Goal: Navigation & Orientation: Find specific page/section

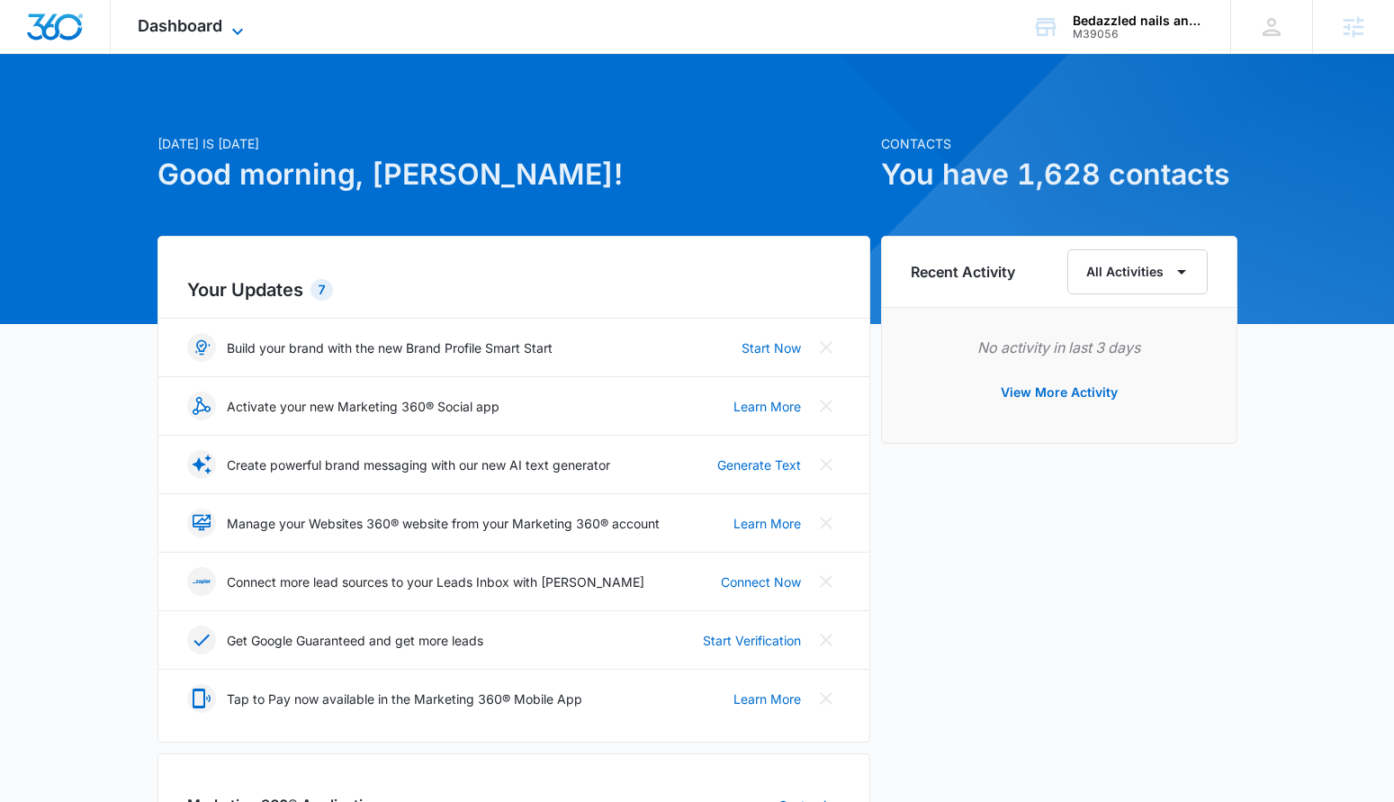
click at [166, 24] on span "Dashboard" at bounding box center [180, 25] width 85 height 19
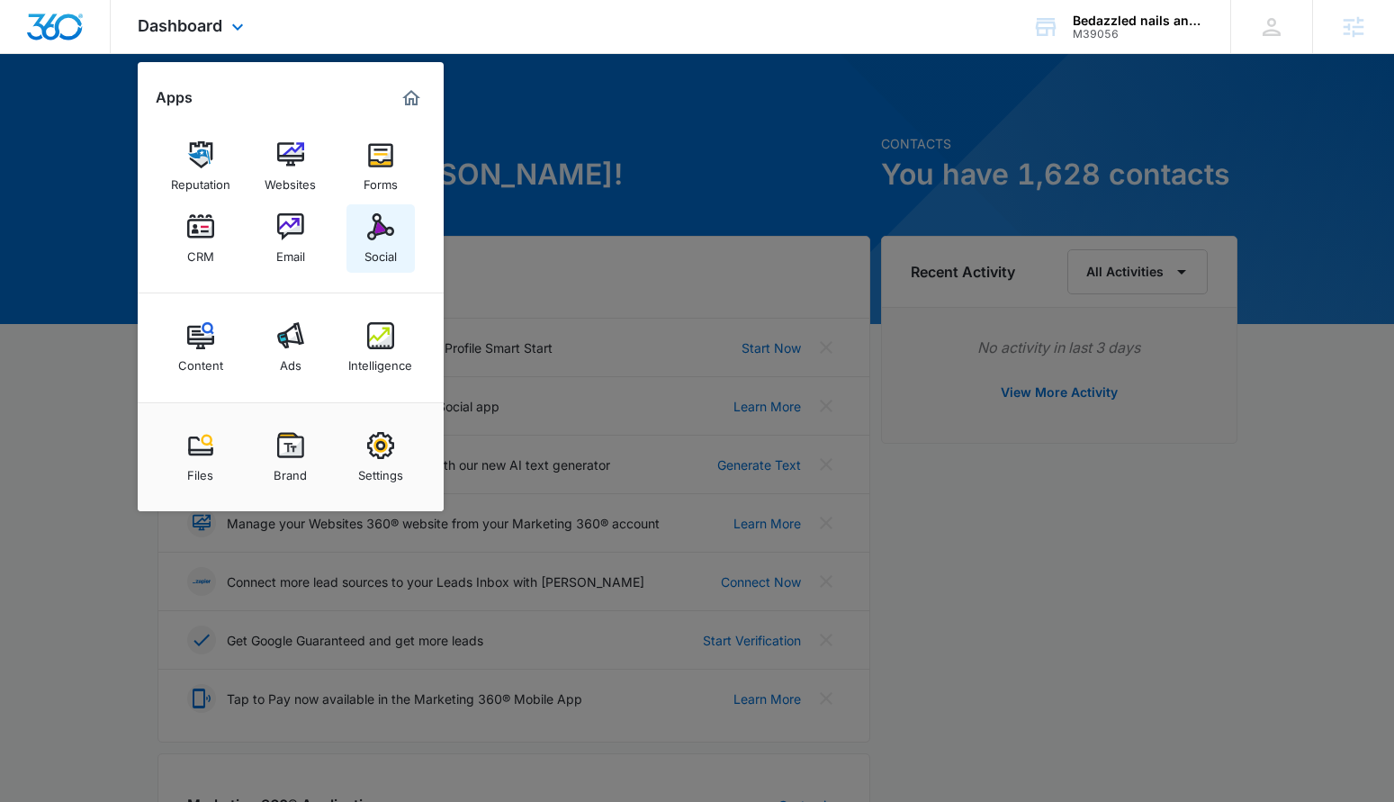
click at [367, 255] on div "Social" at bounding box center [380, 251] width 32 height 23
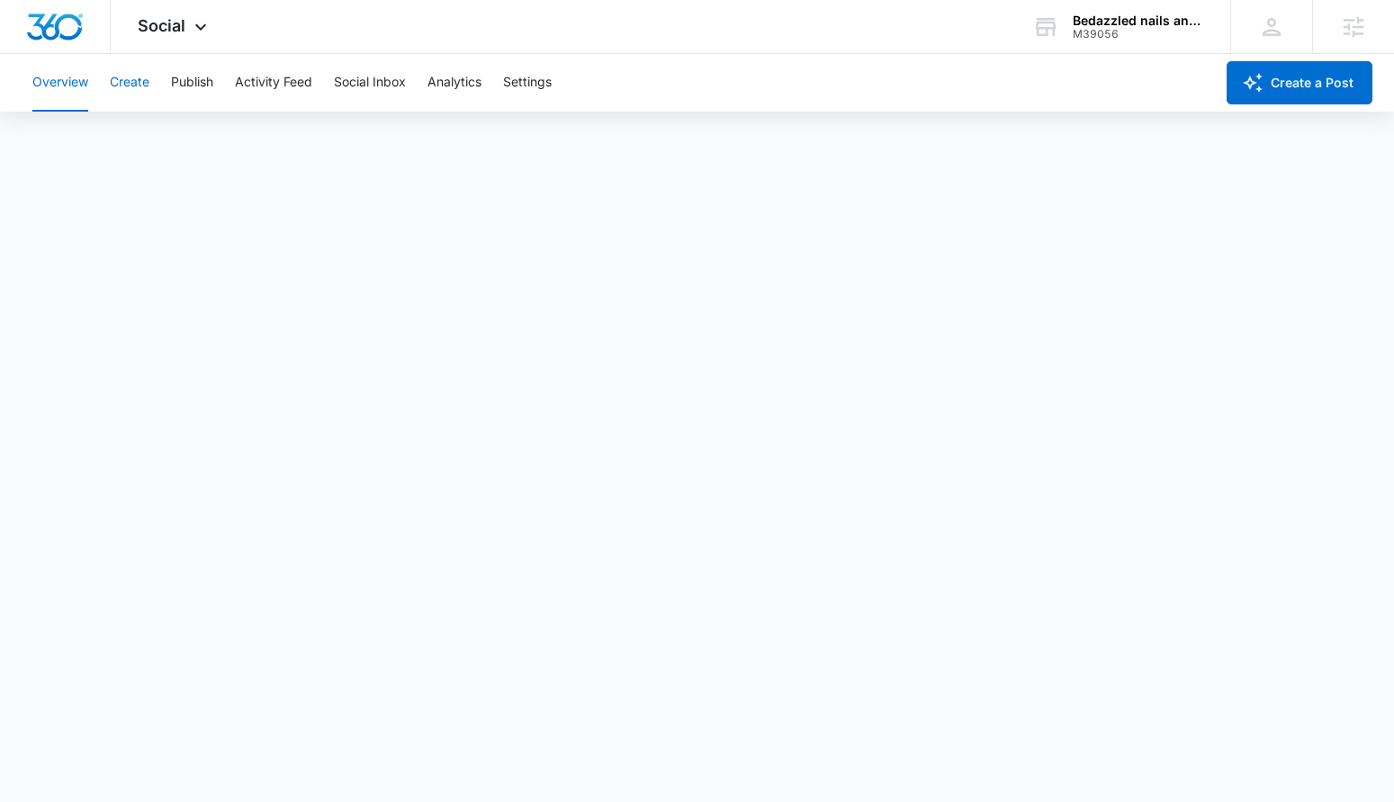
click at [131, 92] on button "Create" at bounding box center [130, 83] width 40 height 58
click at [198, 83] on button "Publish" at bounding box center [192, 83] width 42 height 58
click at [141, 132] on button "Schedules" at bounding box center [137, 137] width 61 height 50
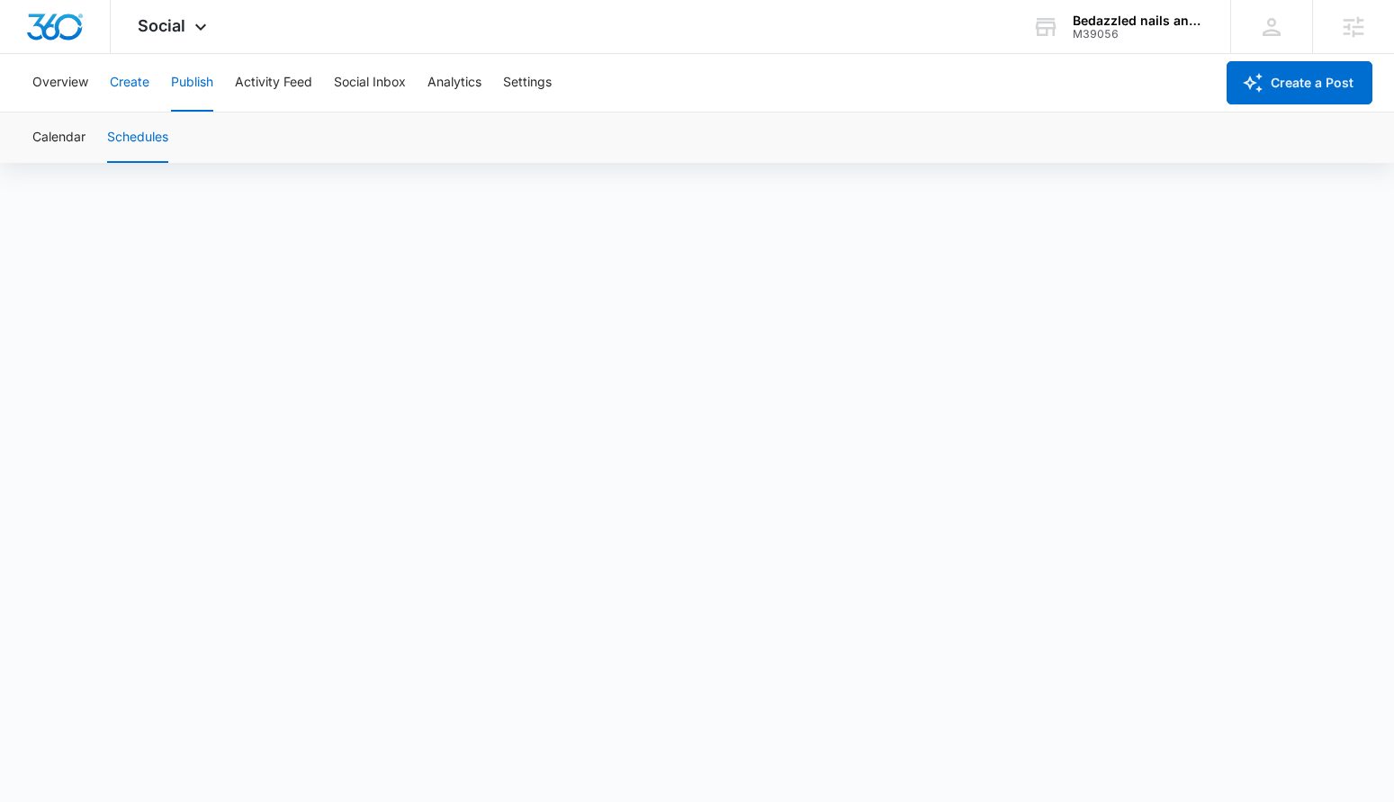
click at [146, 88] on button "Create" at bounding box center [130, 83] width 40 height 58
click at [171, 139] on button "Approvals" at bounding box center [176, 137] width 60 height 50
click at [88, 143] on button "Content Library" at bounding box center [78, 137] width 92 height 50
click at [203, 149] on button "Approvals" at bounding box center [176, 137] width 60 height 50
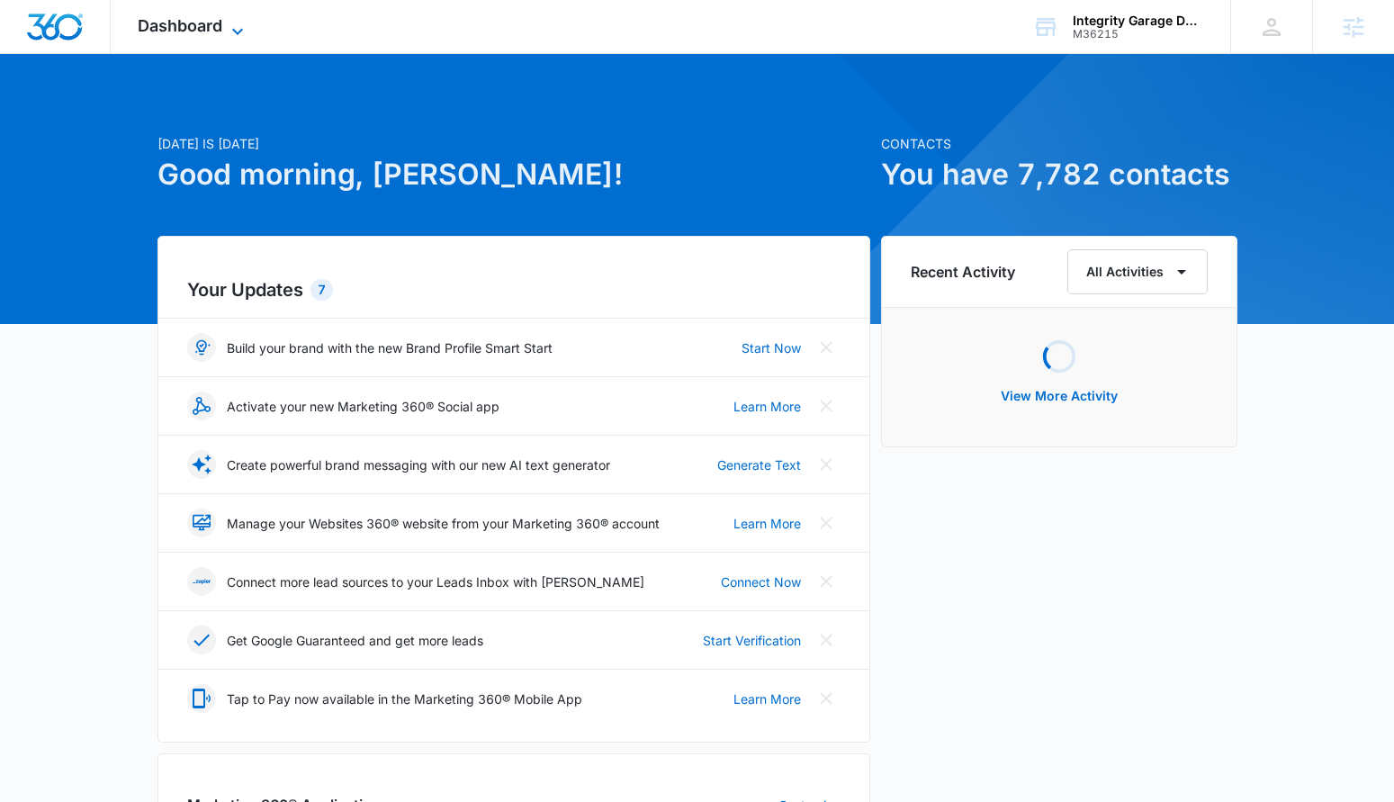
click at [194, 33] on span "Dashboard" at bounding box center [180, 25] width 85 height 19
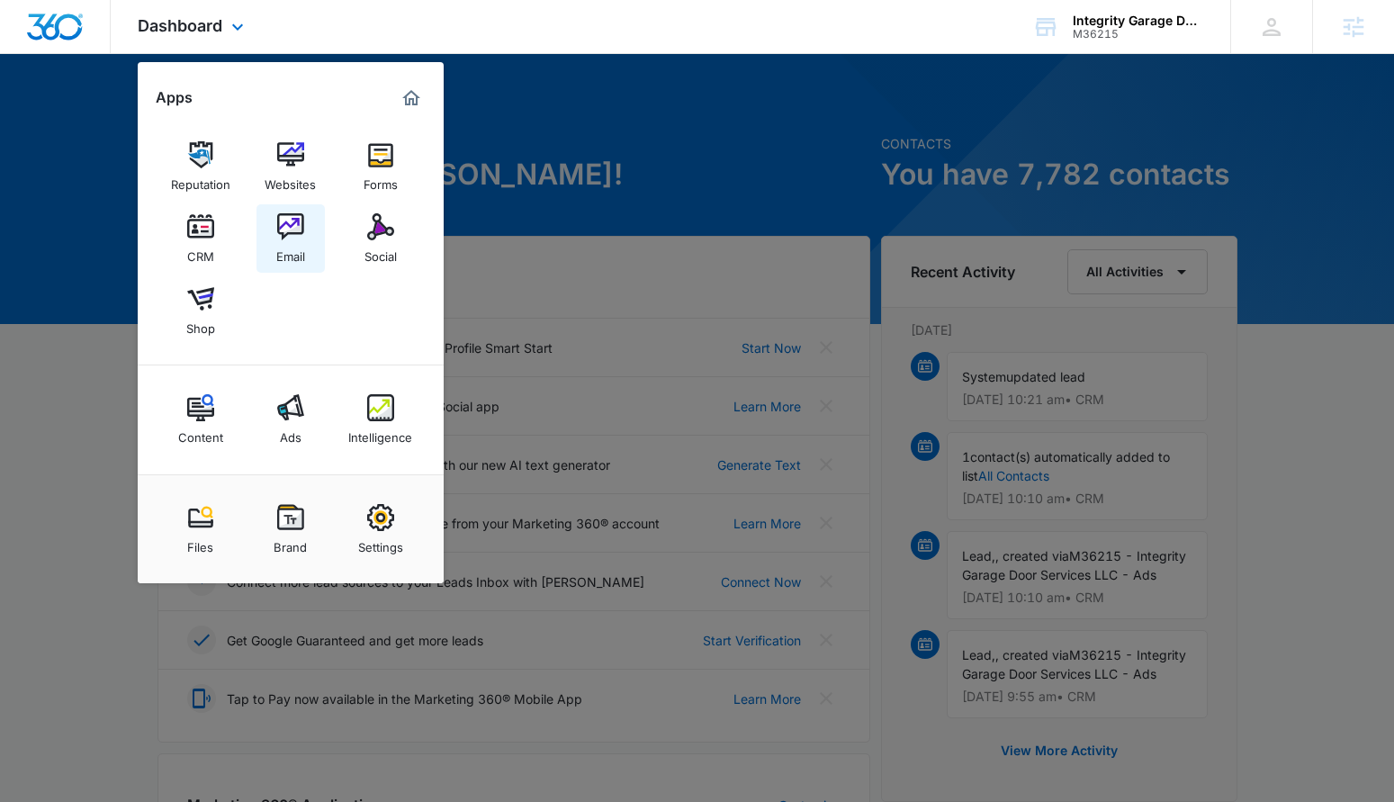
click at [276, 240] on div "Email" at bounding box center [290, 251] width 29 height 23
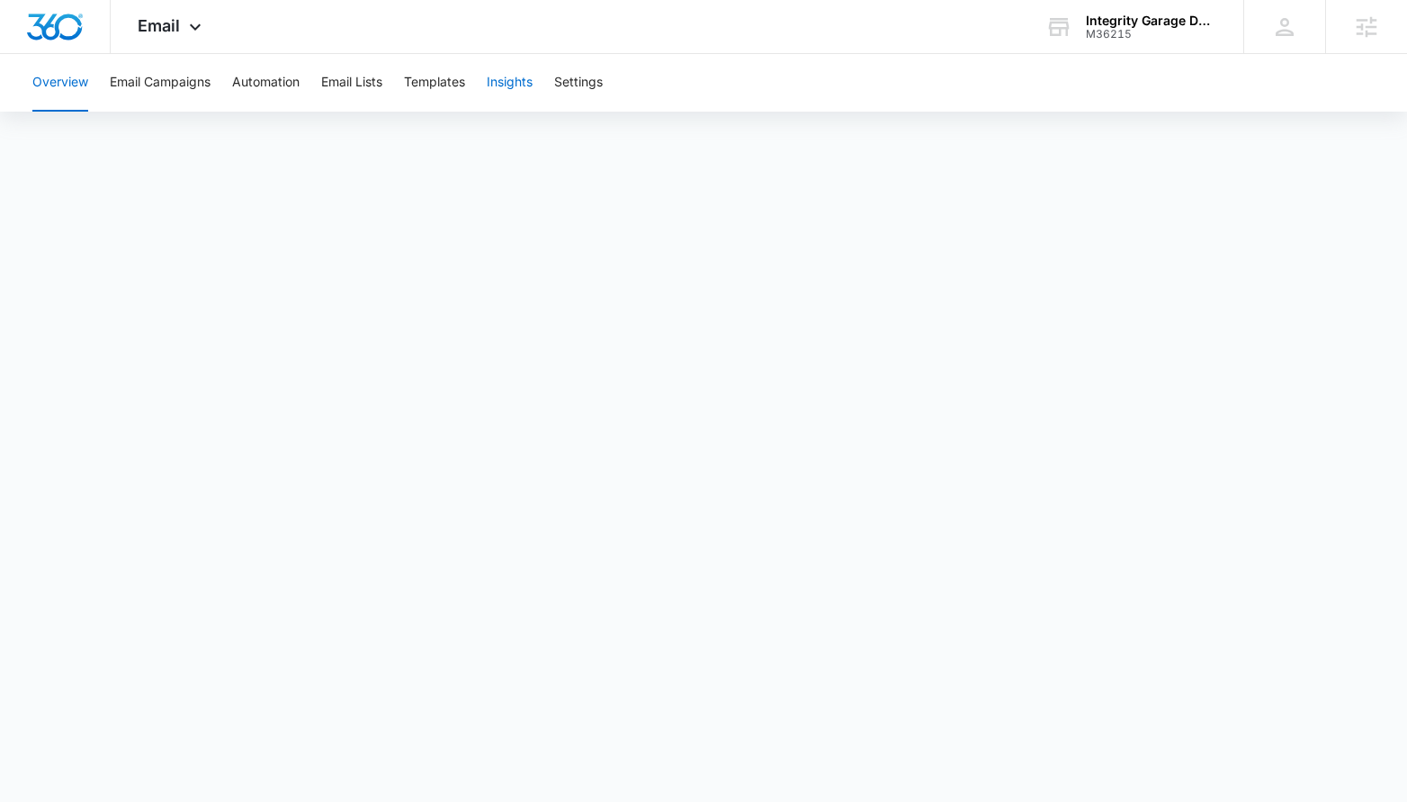
click at [497, 96] on button "Insights" at bounding box center [510, 83] width 46 height 58
click at [438, 83] on button "Templates" at bounding box center [434, 83] width 61 height 58
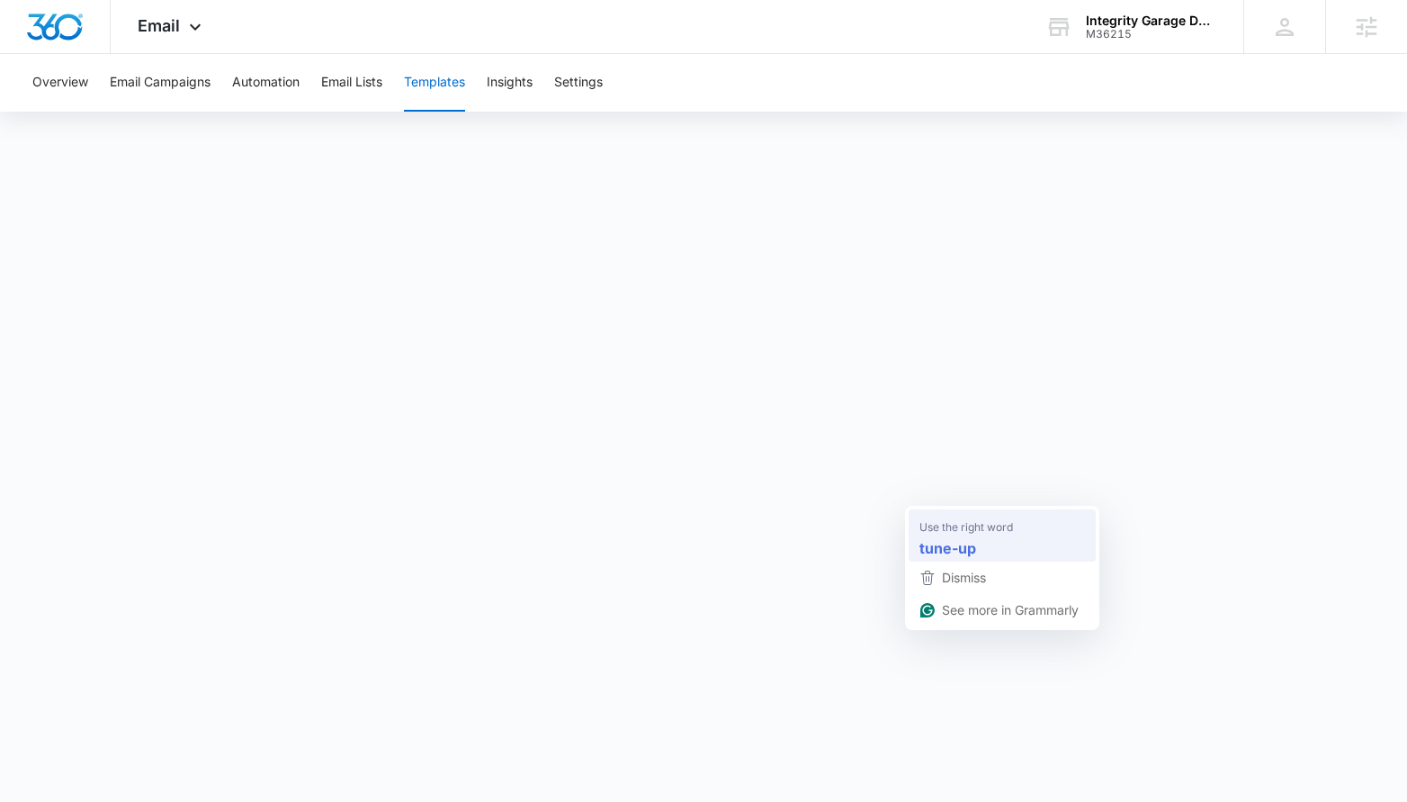
click at [953, 521] on span "Use the right word" at bounding box center [967, 526] width 94 height 18
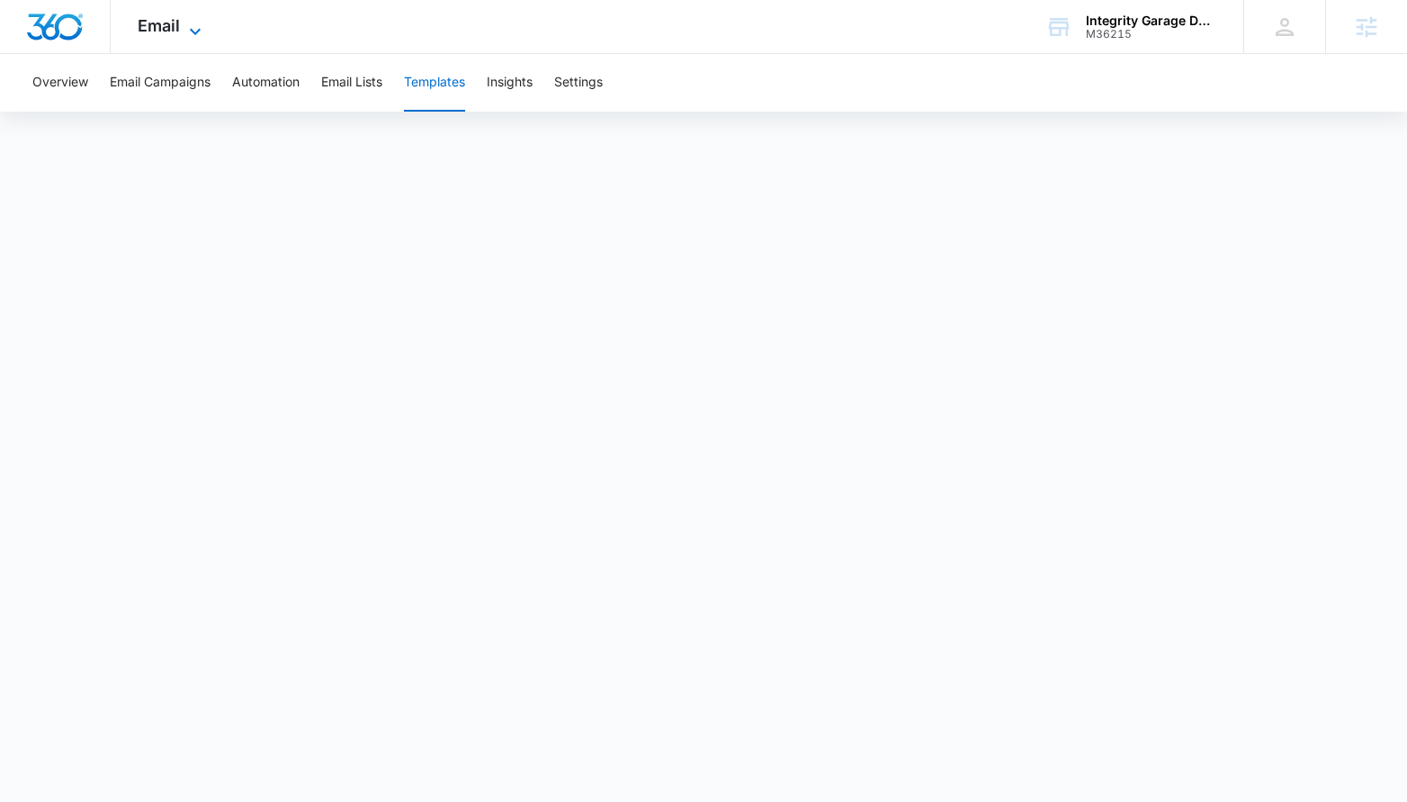
click at [155, 28] on span "Email" at bounding box center [159, 25] width 42 height 19
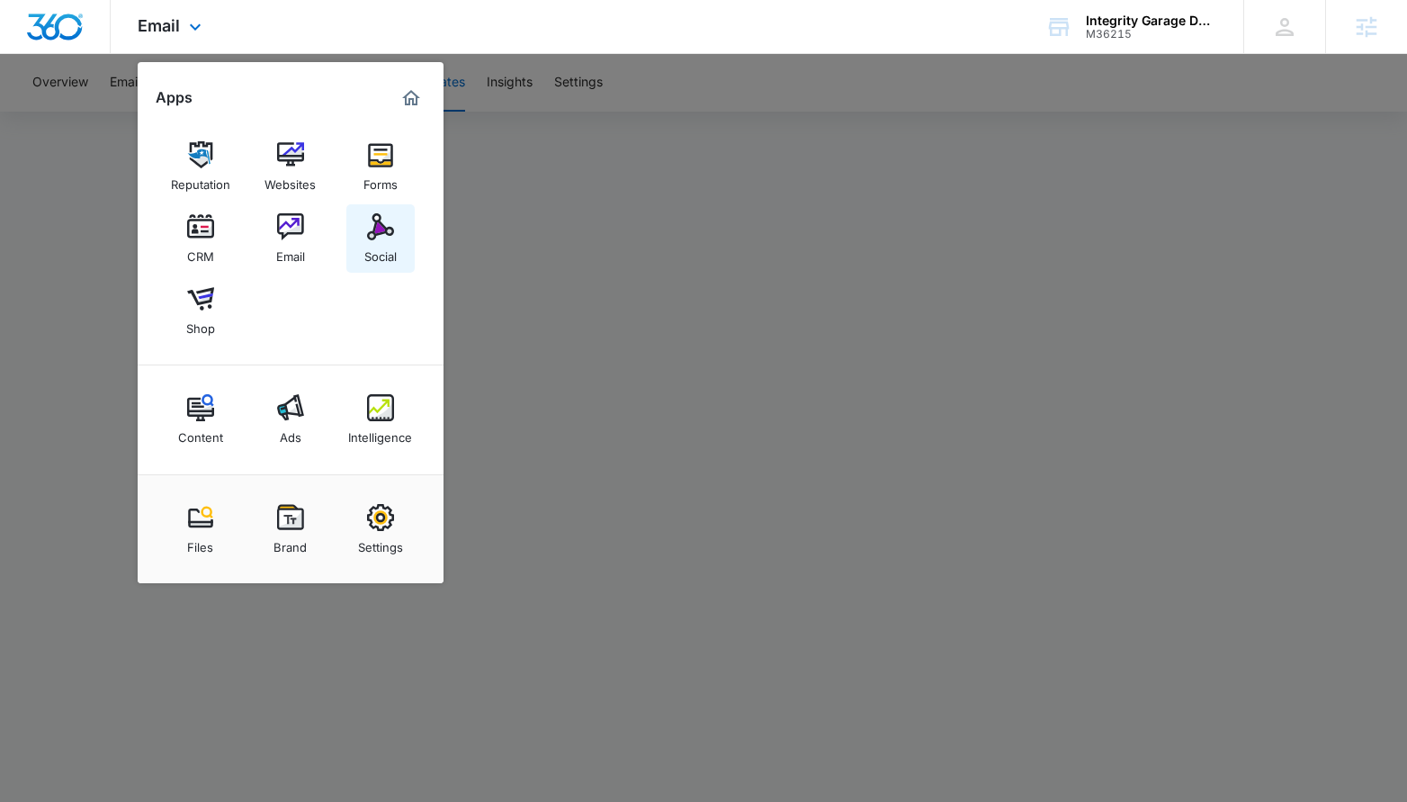
click at [371, 224] on img at bounding box center [380, 226] width 27 height 27
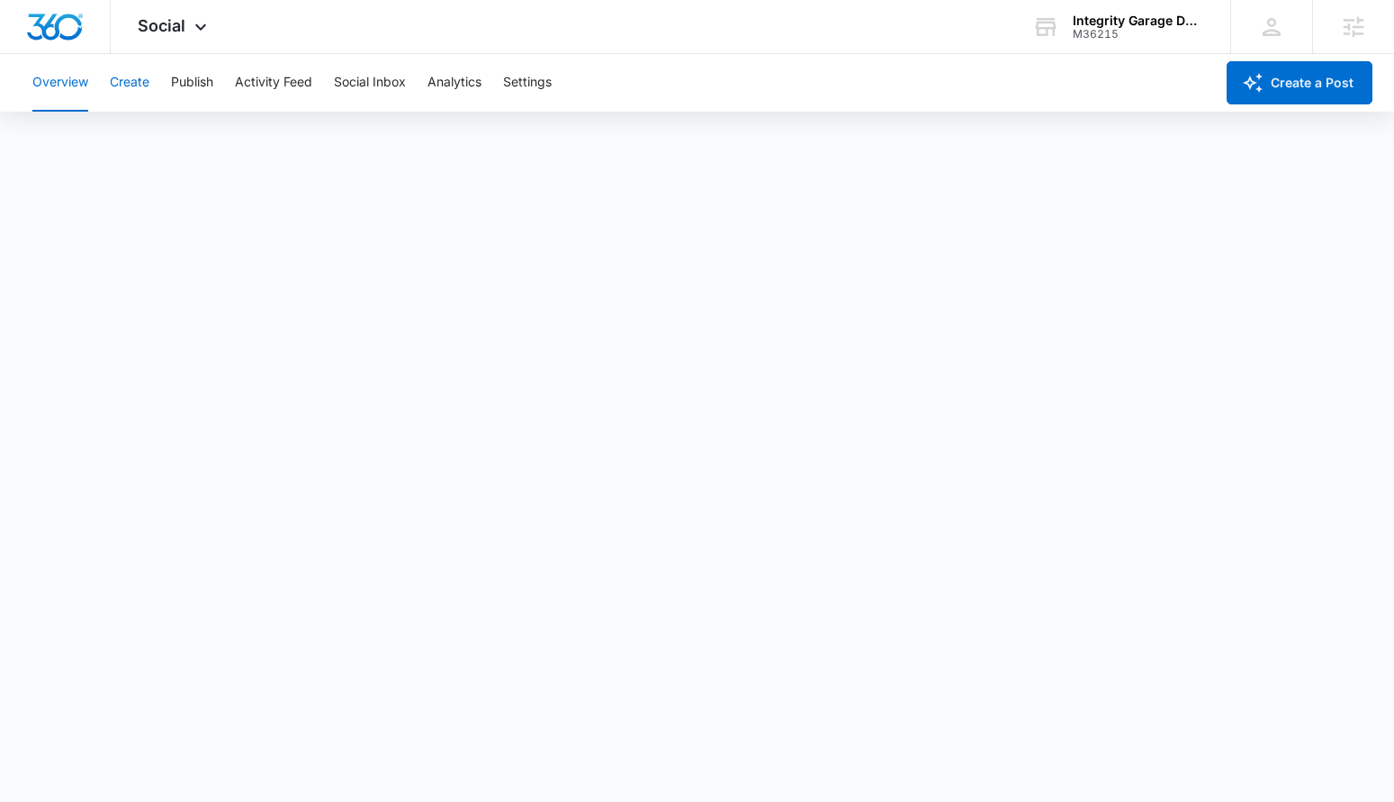
click at [128, 81] on button "Create" at bounding box center [130, 83] width 40 height 58
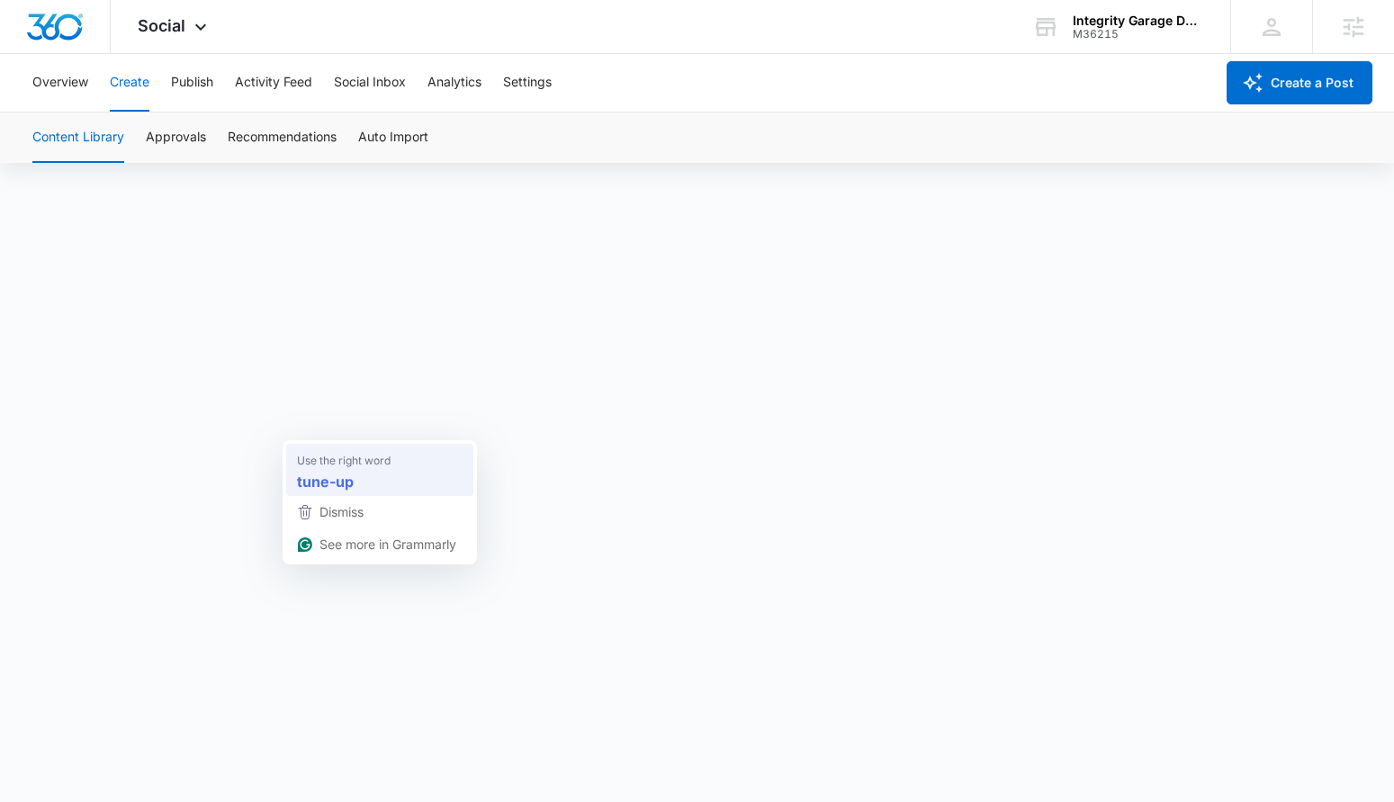
click at [340, 474] on strong "tune-up" at bounding box center [325, 481] width 57 height 22
click at [167, 28] on span "Social" at bounding box center [162, 25] width 48 height 19
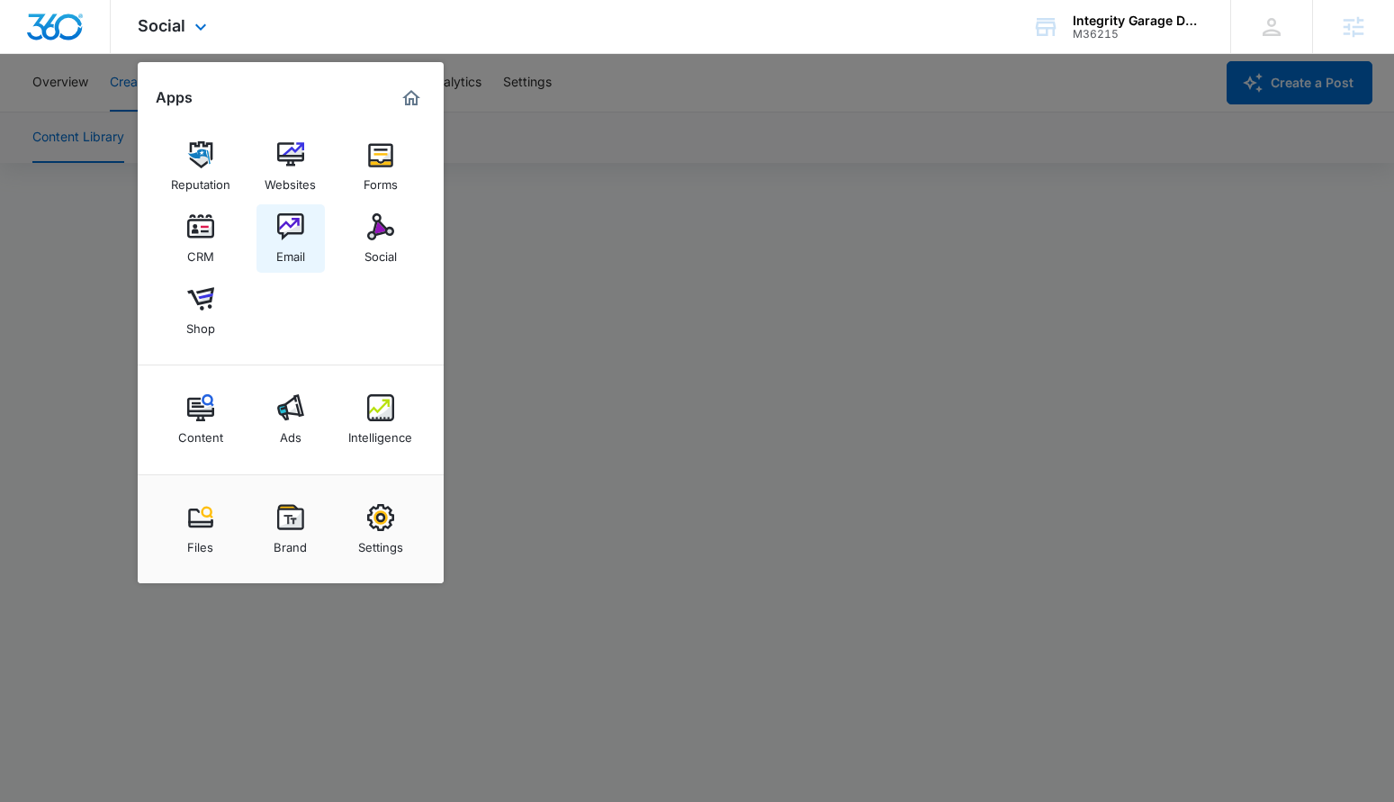
click at [285, 244] on div "Email" at bounding box center [290, 251] width 29 height 23
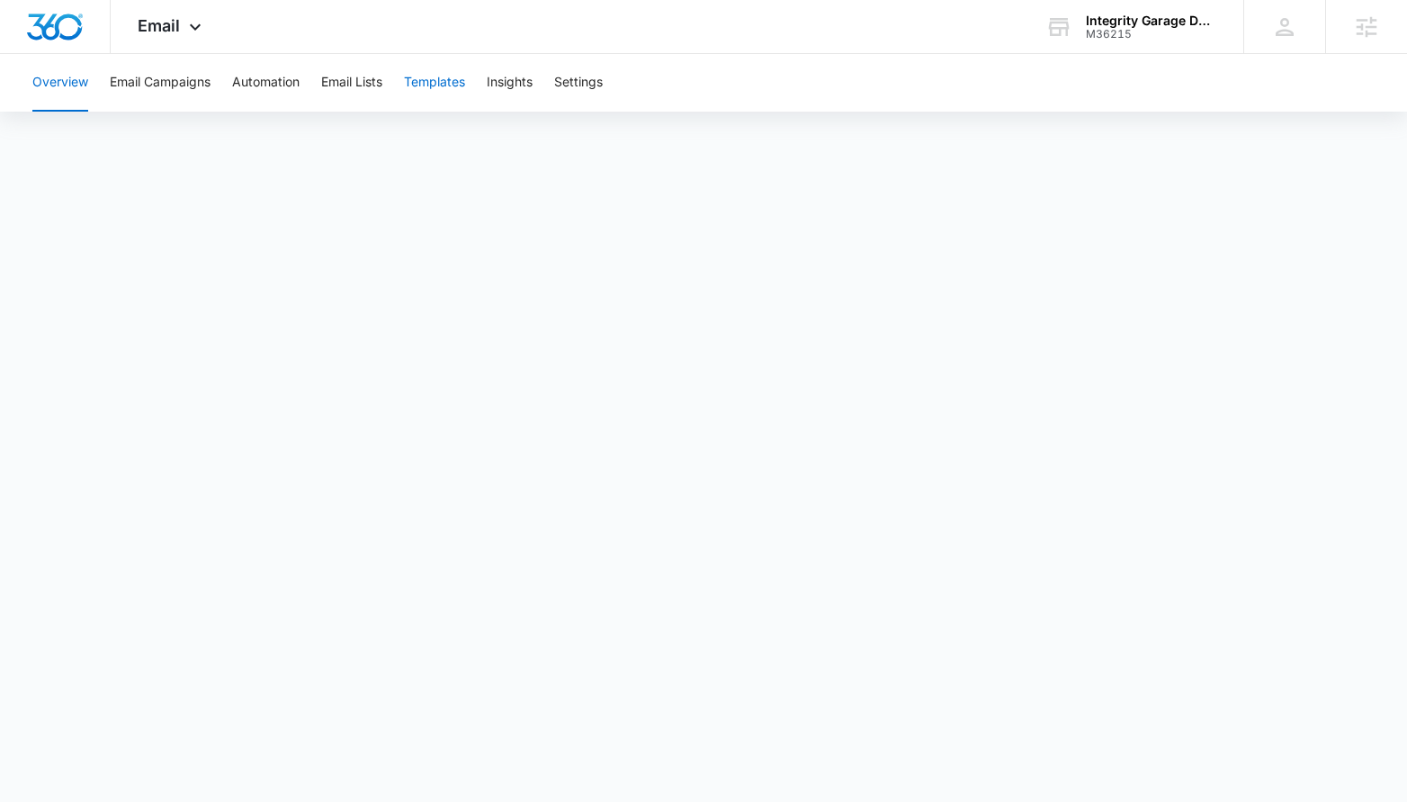
click at [449, 70] on button "Templates" at bounding box center [434, 83] width 61 height 58
click at [141, 16] on span "Email" at bounding box center [159, 25] width 42 height 19
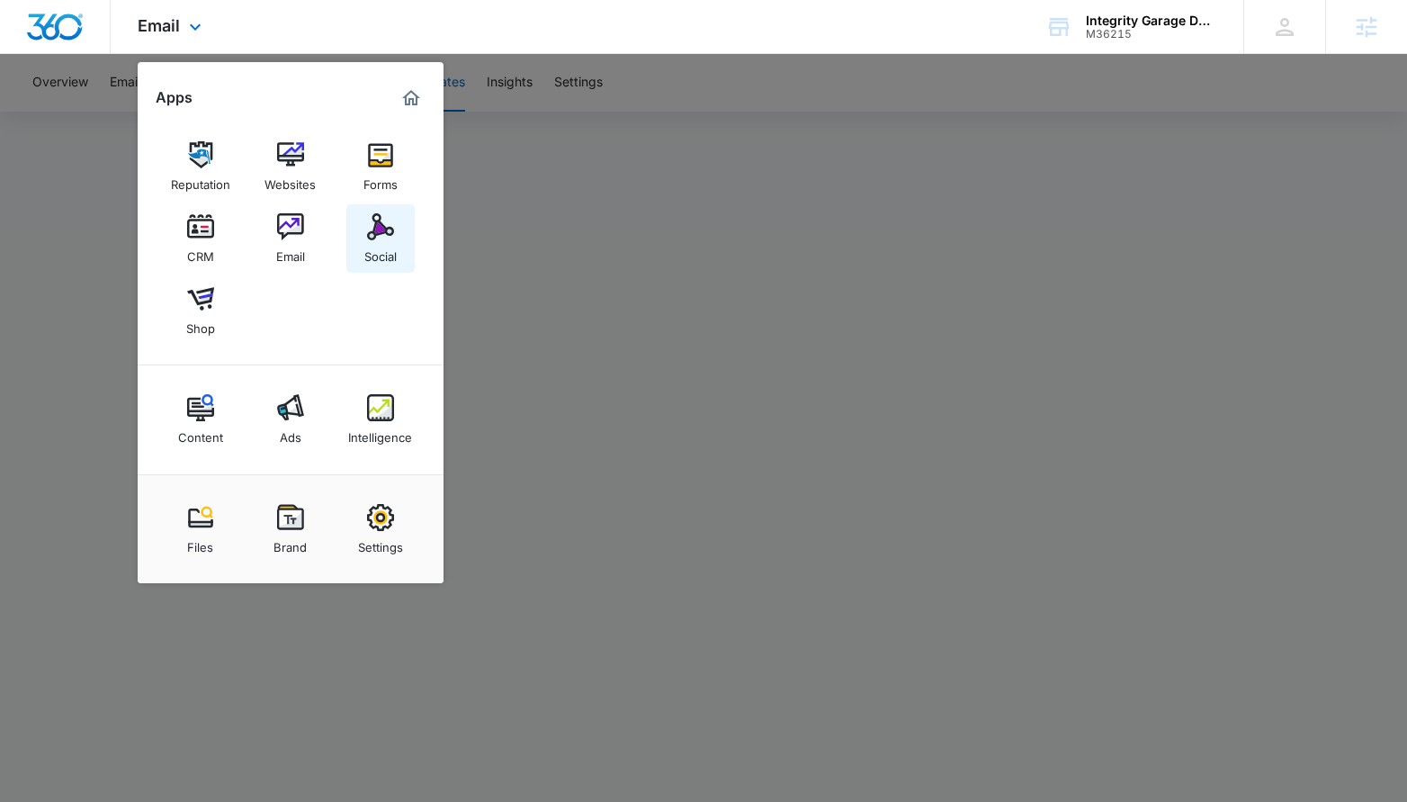
click at [381, 242] on div "Social" at bounding box center [380, 251] width 32 height 23
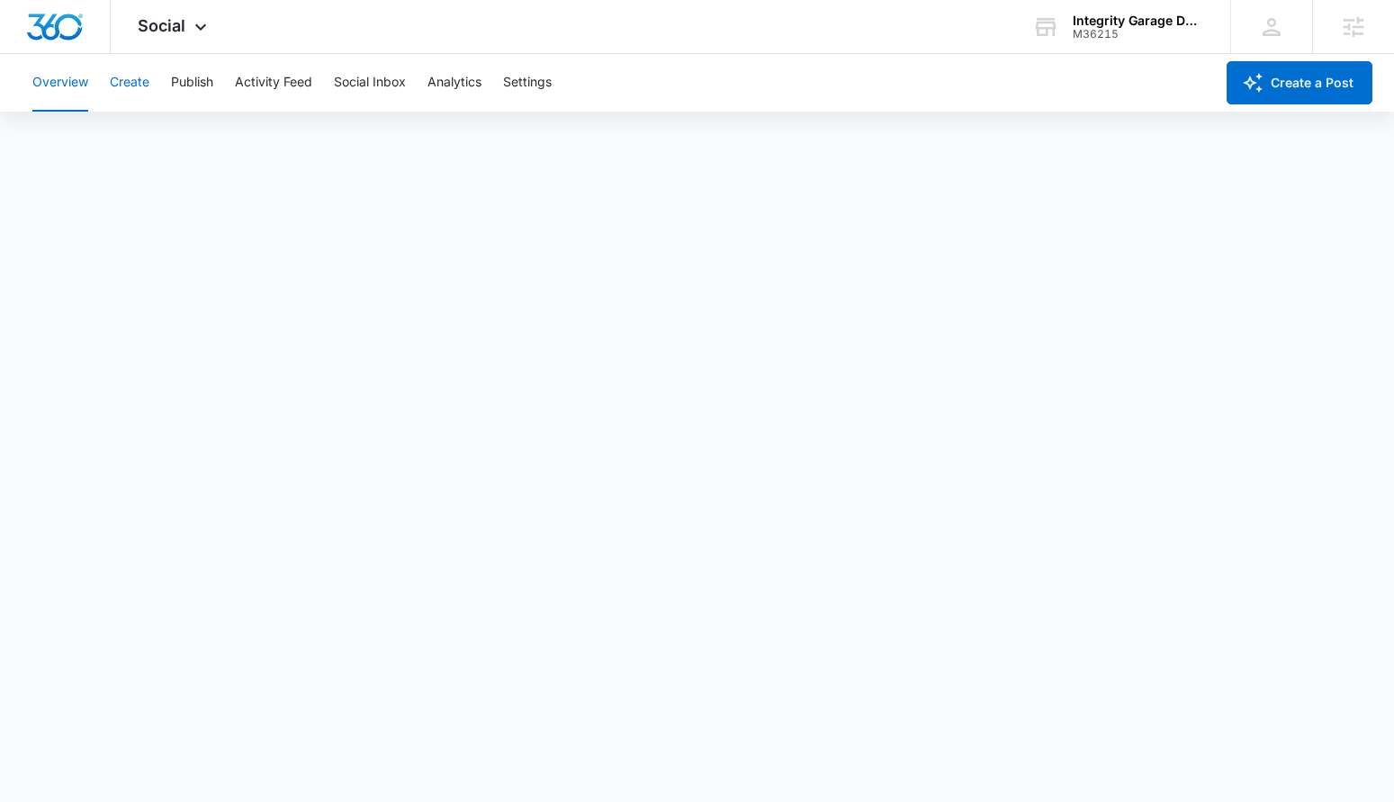
click at [149, 81] on button "Create" at bounding box center [130, 83] width 40 height 58
